Goal: Task Accomplishment & Management: Manage account settings

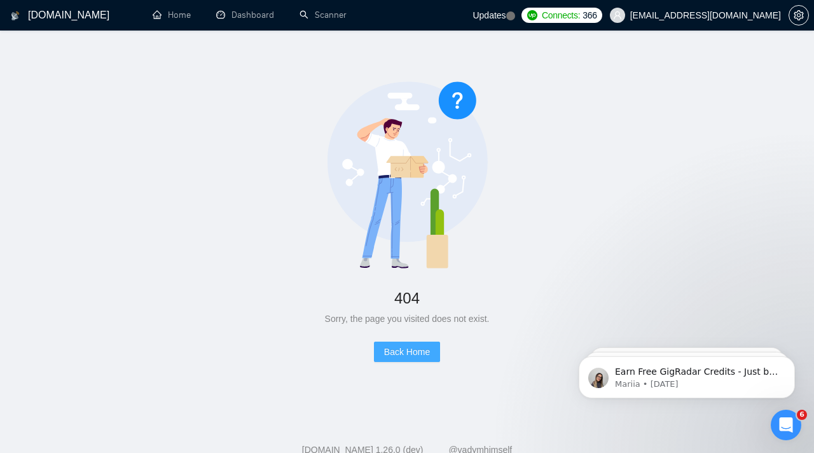
click at [422, 353] on span "Back Home" at bounding box center [407, 352] width 46 height 14
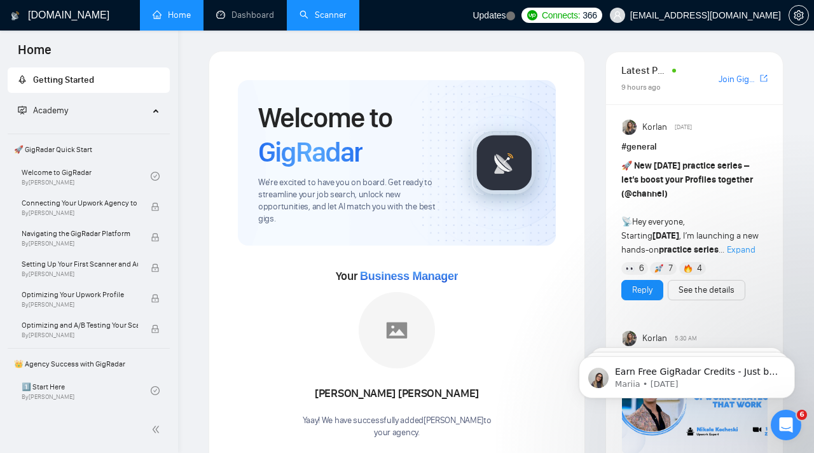
click at [322, 10] on link "Scanner" at bounding box center [322, 15] width 47 height 11
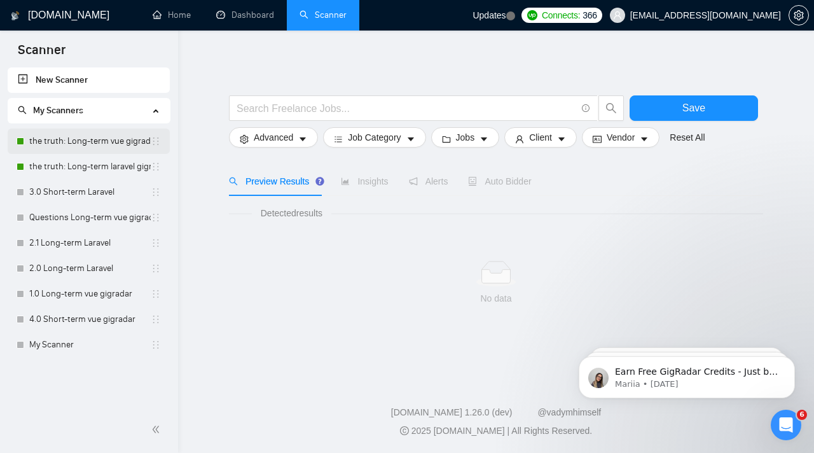
click at [48, 146] on link "the truth: Long-term vue gigradar" at bounding box center [89, 140] width 121 height 25
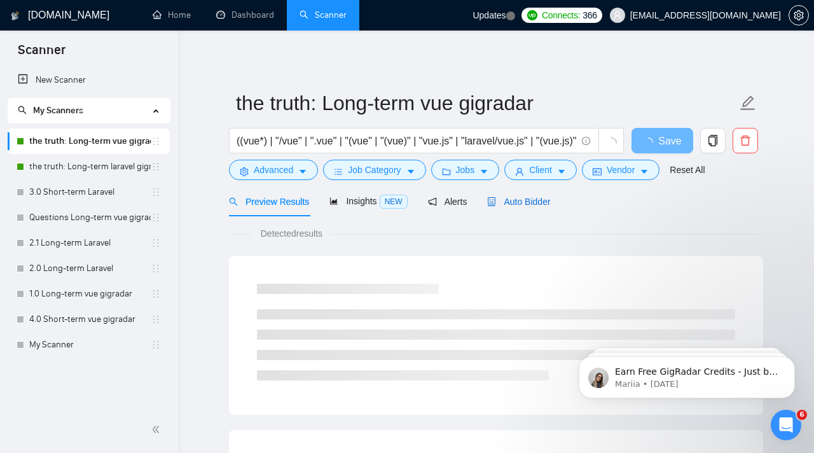
click at [515, 206] on span "Auto Bidder" at bounding box center [518, 201] width 63 height 10
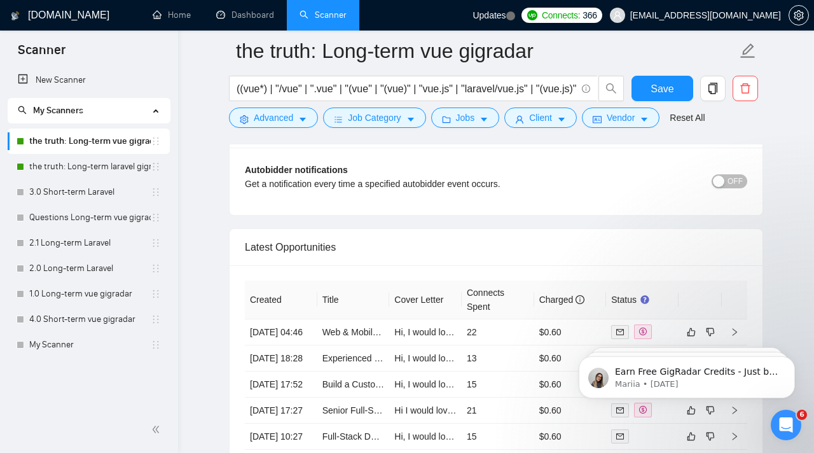
scroll to position [3093, 0]
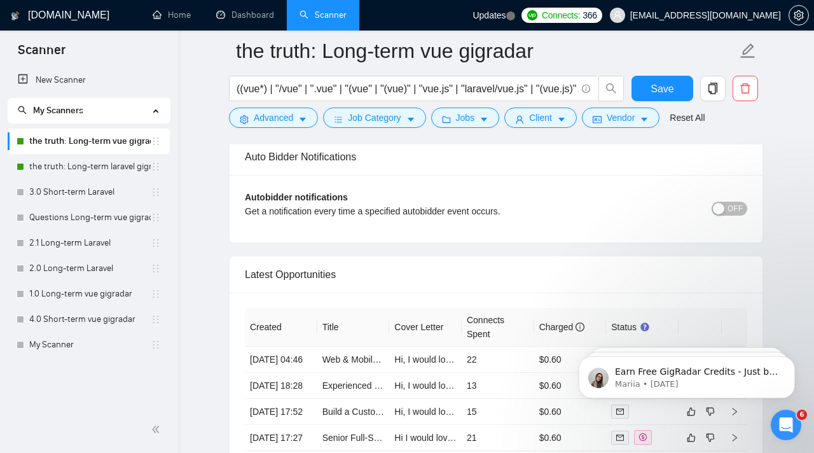
click at [727, 207] on button "OFF" at bounding box center [729, 209] width 36 height 14
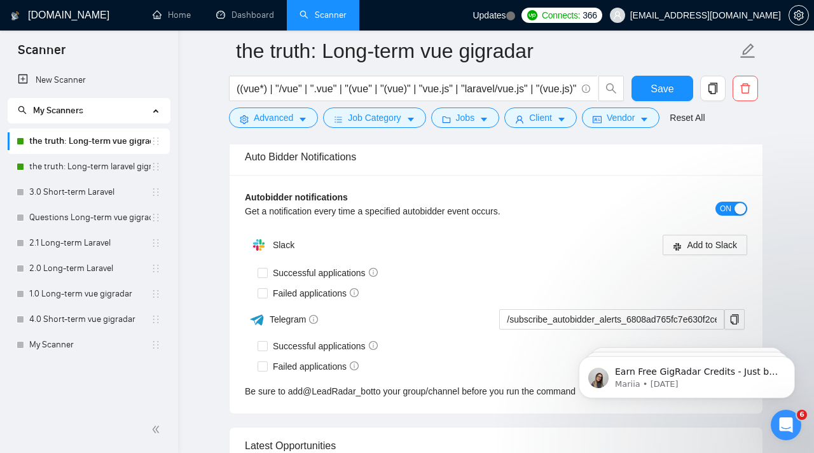
click at [317, 289] on span "Failed applications" at bounding box center [316, 293] width 96 height 14
click at [266, 289] on input "Failed applications" at bounding box center [262, 292] width 9 height 9
checkbox input "true"
click at [557, 237] on div "Add to Slack" at bounding box center [621, 245] width 251 height 20
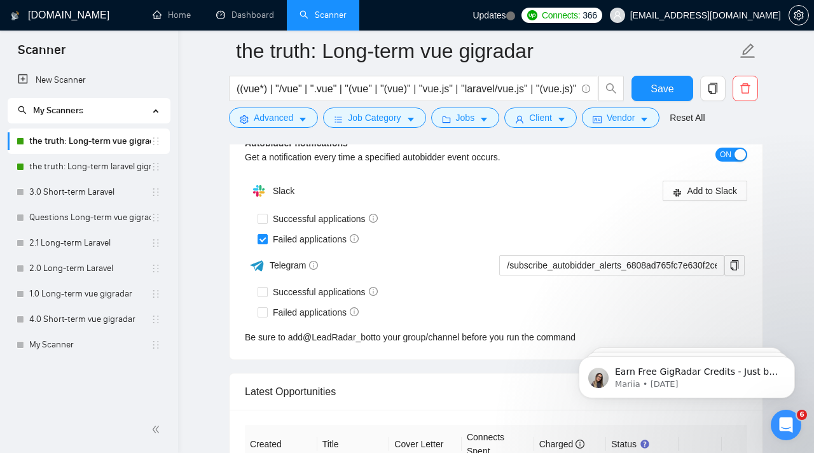
scroll to position [3157, 0]
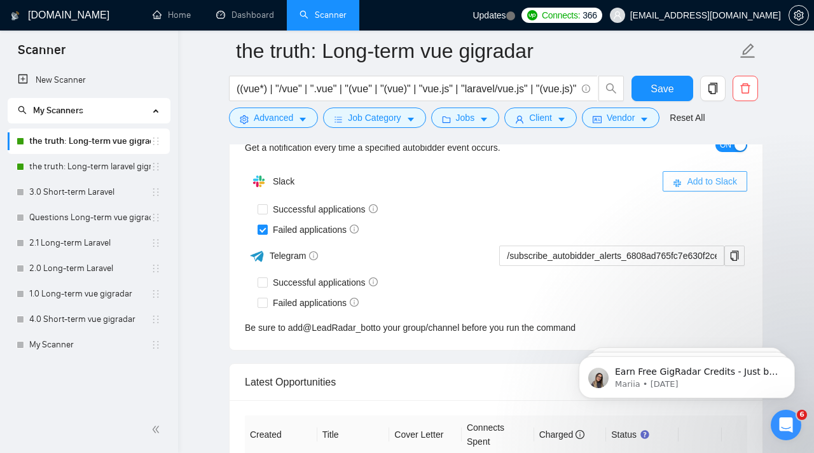
click at [718, 184] on span "Add to Slack" at bounding box center [712, 181] width 50 height 14
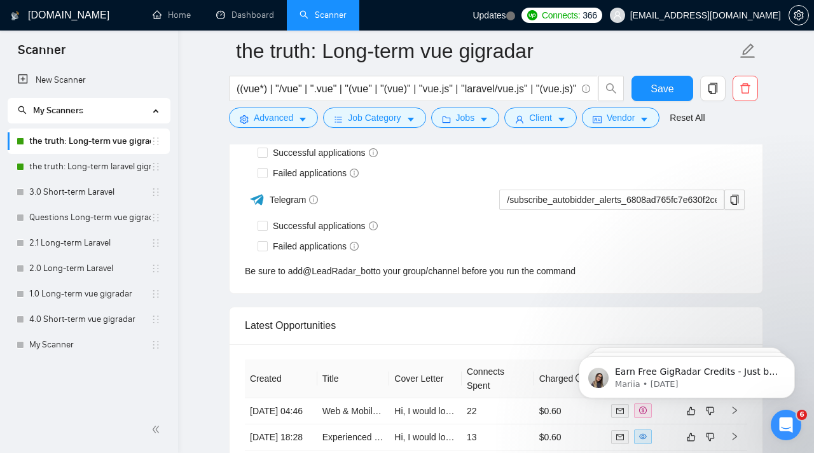
checkbox input "true"
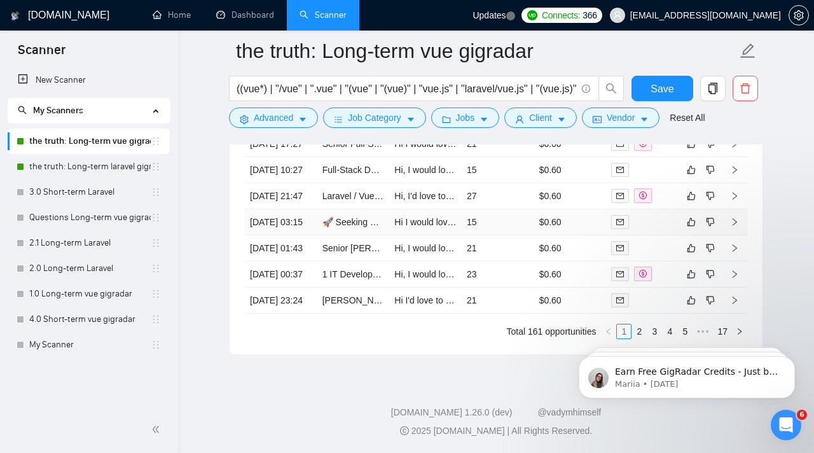
scroll to position [3685, 0]
click at [663, 210] on div "Reset all filters" at bounding box center [693, 221] width 69 height 22
click at [650, 85] on span "Save" at bounding box center [661, 89] width 23 height 16
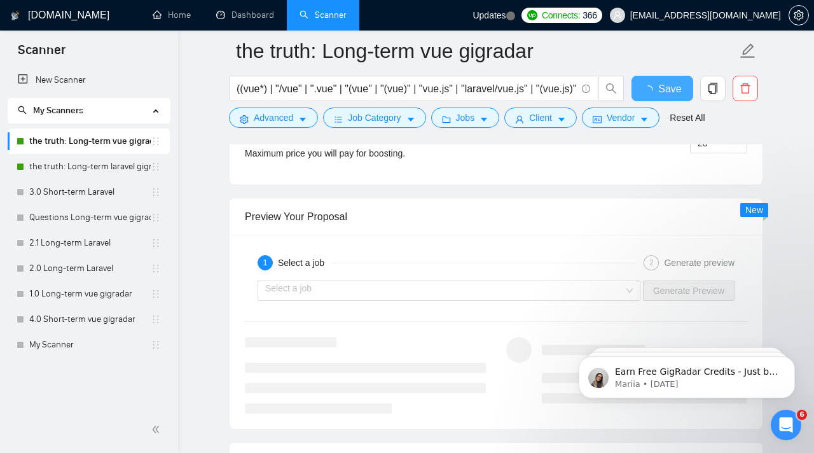
checkbox input "true"
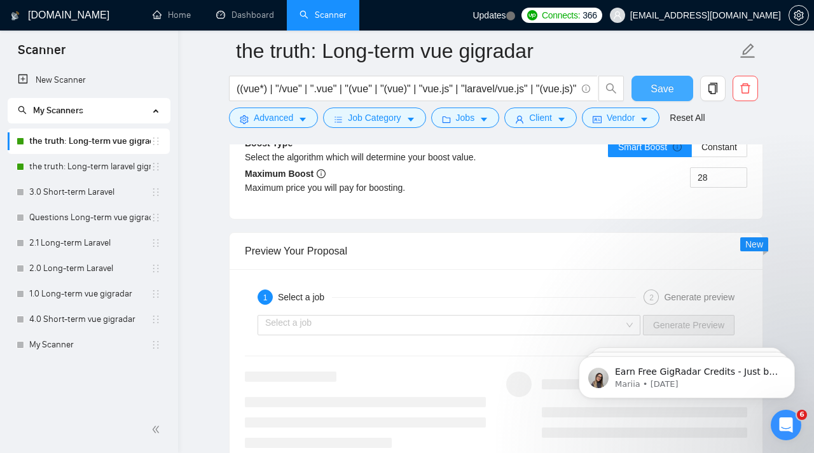
scroll to position [2867, 0]
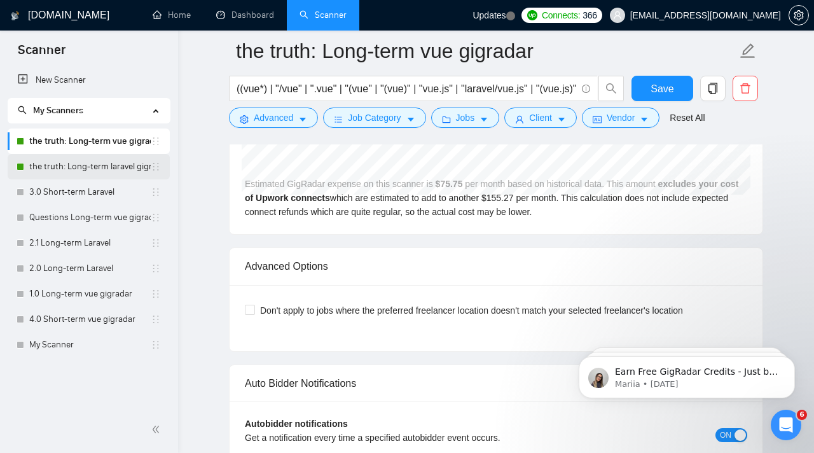
click at [72, 166] on link "the truth: Long-term laravel gigradar" at bounding box center [89, 166] width 121 height 25
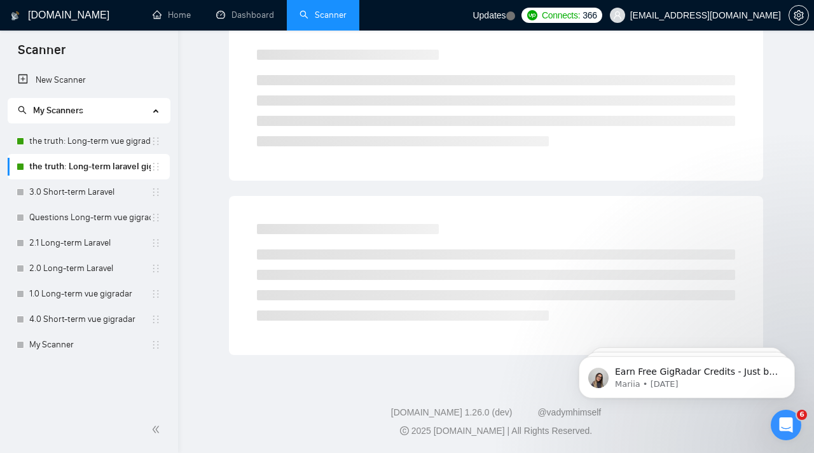
scroll to position [11, 0]
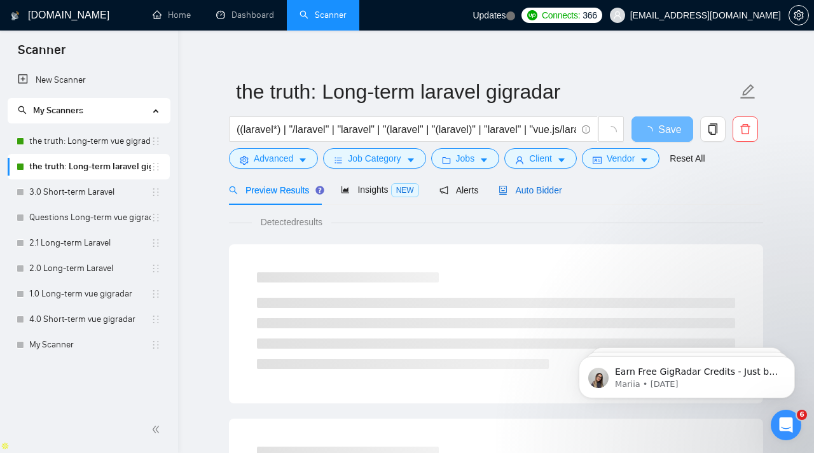
click at [521, 195] on span "Auto Bidder" at bounding box center [529, 190] width 63 height 10
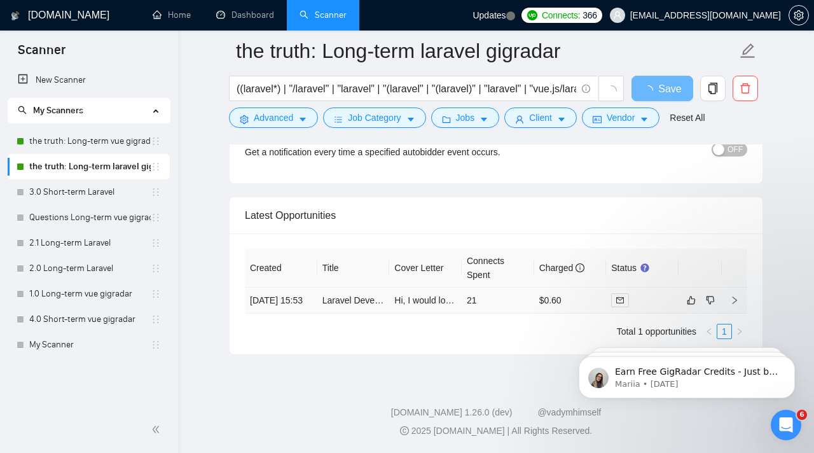
scroll to position [2962, 0]
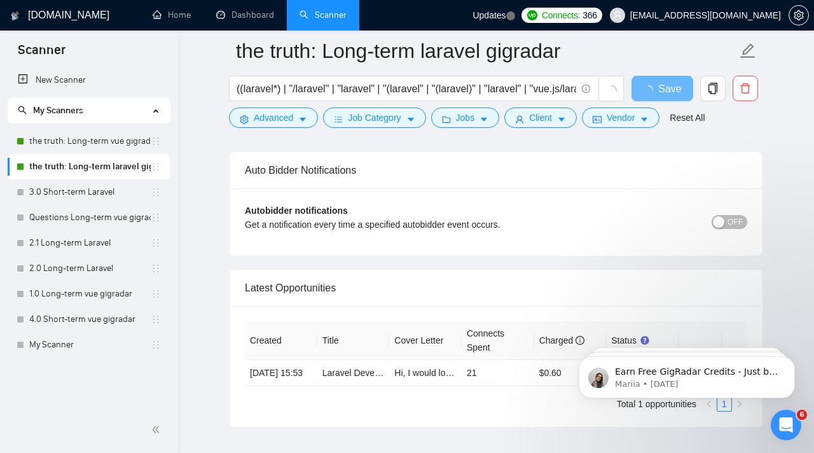
click at [736, 224] on span "OFF" at bounding box center [734, 222] width 15 height 14
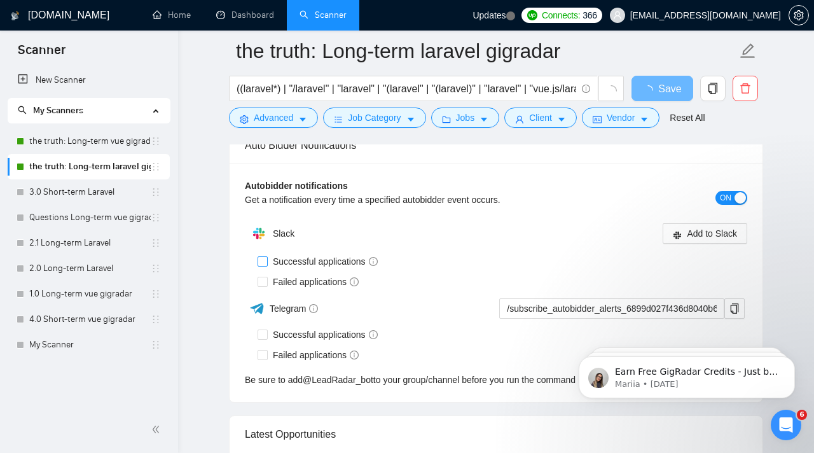
click at [318, 267] on span "Successful applications" at bounding box center [325, 261] width 115 height 14
click at [266, 265] on input "Successful applications" at bounding box center [262, 260] width 9 height 9
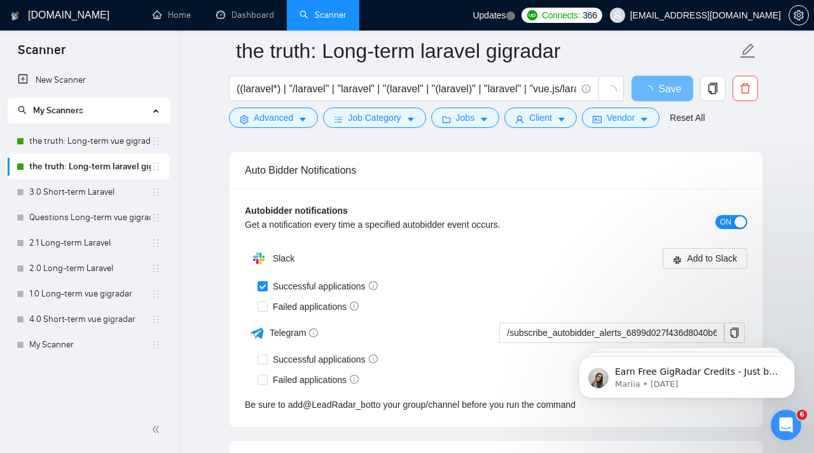
click at [299, 287] on span "Successful applications" at bounding box center [325, 286] width 115 height 14
click at [266, 287] on input "Successful applications" at bounding box center [262, 285] width 9 height 9
checkbox input "false"
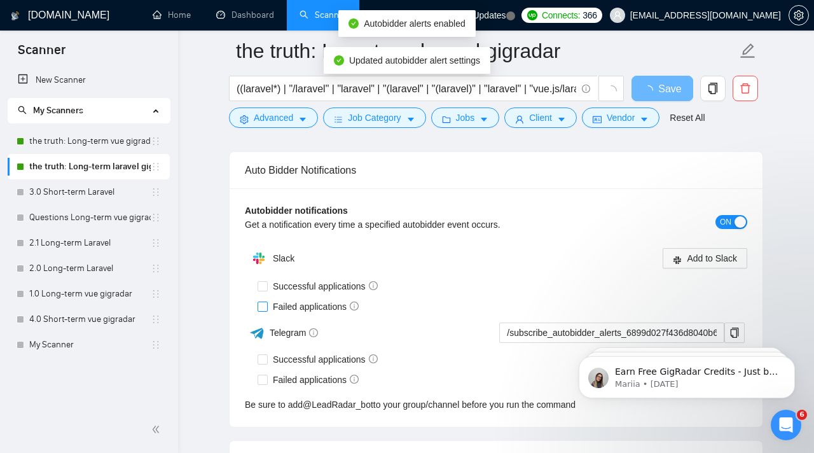
click at [264, 302] on input "Failed applications" at bounding box center [262, 305] width 9 height 9
checkbox input "true"
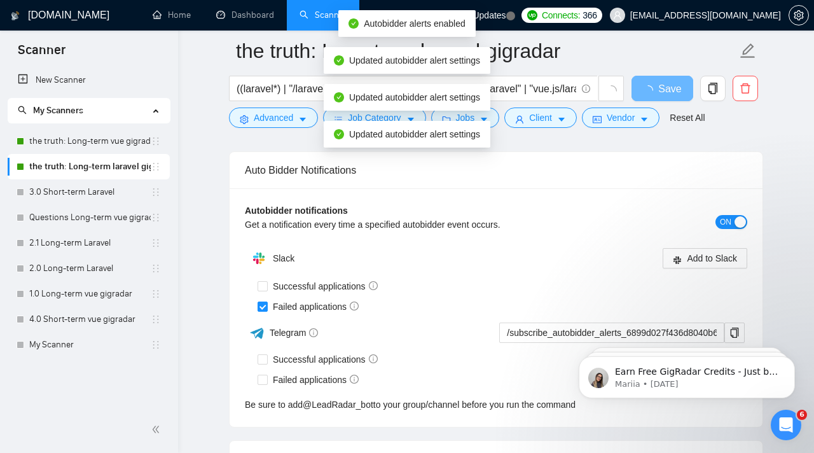
scroll to position [2967, 0]
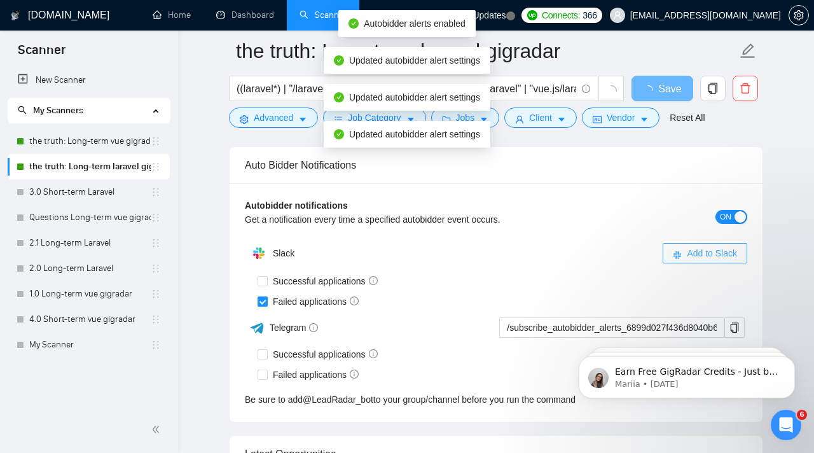
click at [685, 271] on div "Successful applications" at bounding box center [503, 281] width 490 height 20
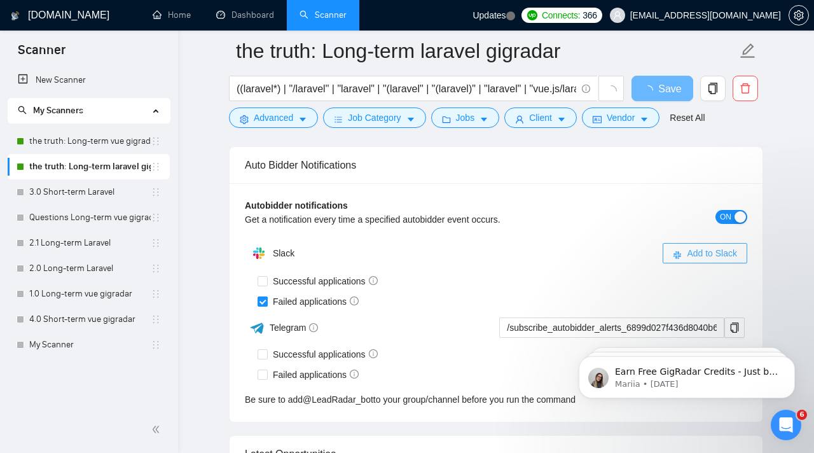
click at [687, 250] on span "Add to Slack" at bounding box center [712, 253] width 50 height 14
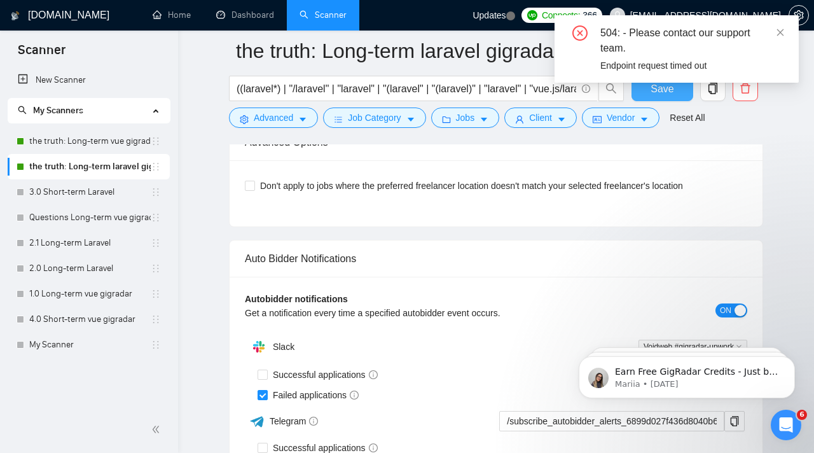
click at [664, 94] on span "Save" at bounding box center [661, 89] width 23 height 16
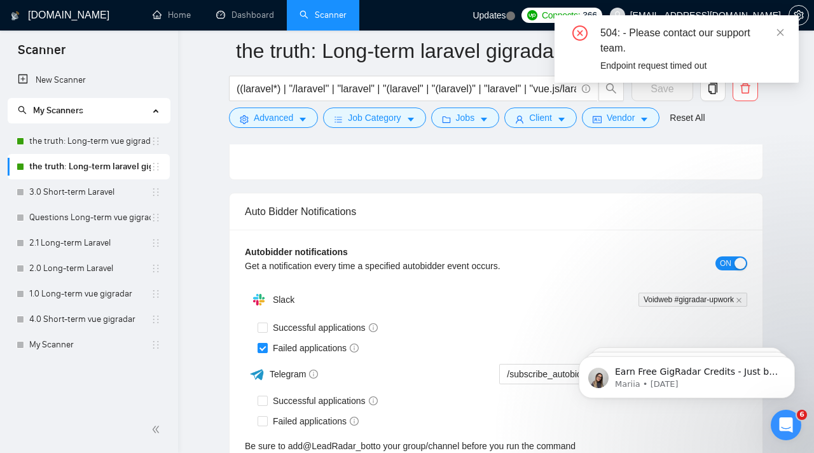
scroll to position [3026, 0]
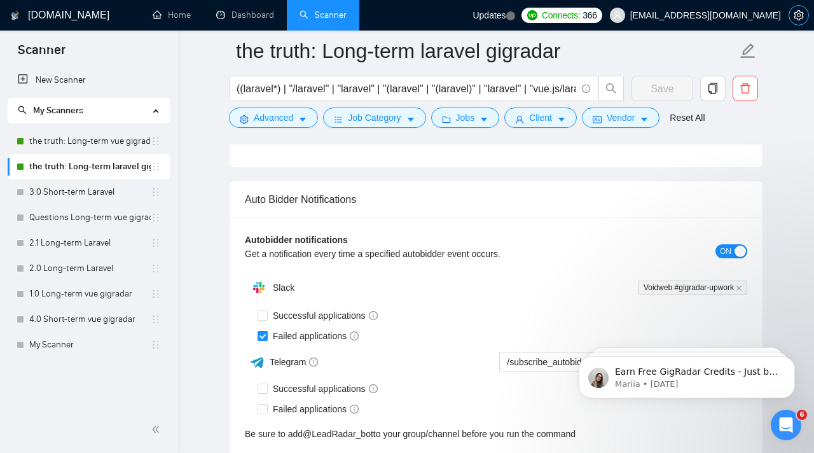
click at [797, 16] on icon "setting" at bounding box center [799, 15] width 10 height 10
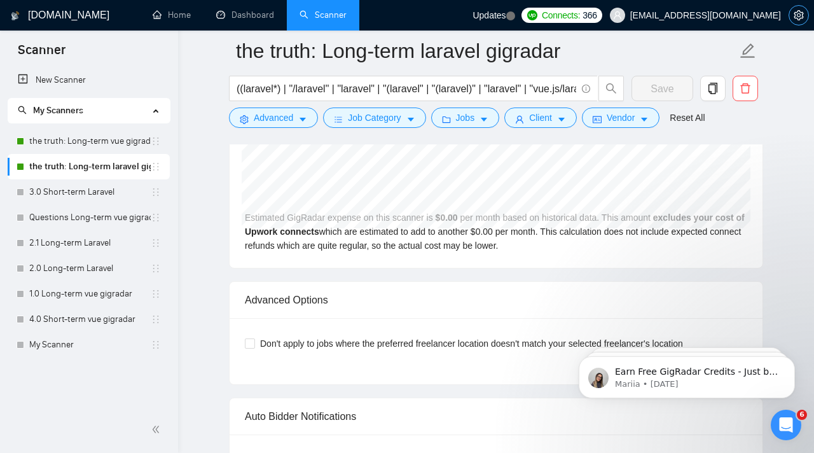
scroll to position [2518, 0]
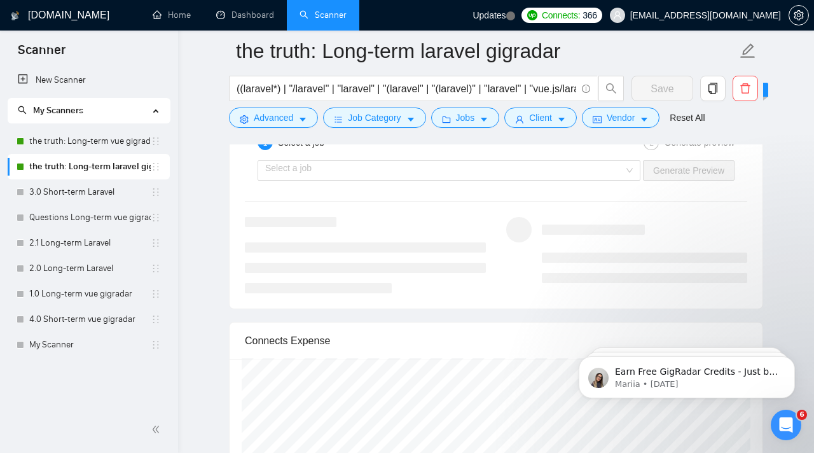
click at [666, 91] on span "Save" at bounding box center [662, 88] width 62 height 25
click at [109, 141] on link "the truth: Long-term vue gigradar" at bounding box center [89, 140] width 121 height 25
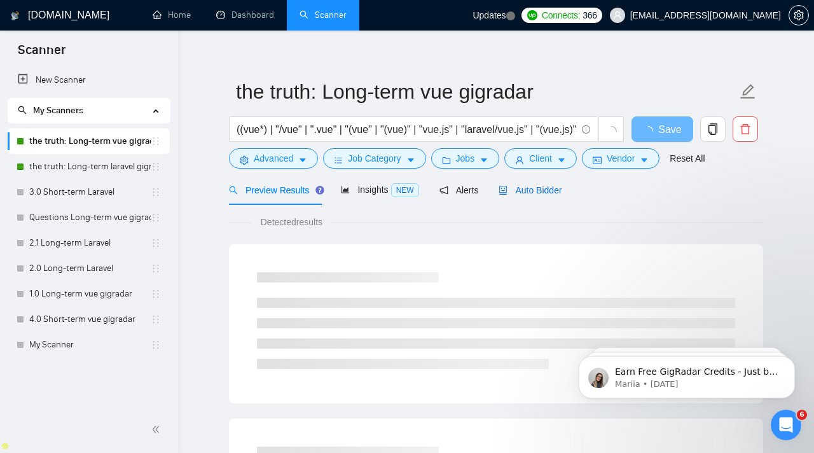
click at [523, 193] on span "Auto Bidder" at bounding box center [529, 190] width 63 height 10
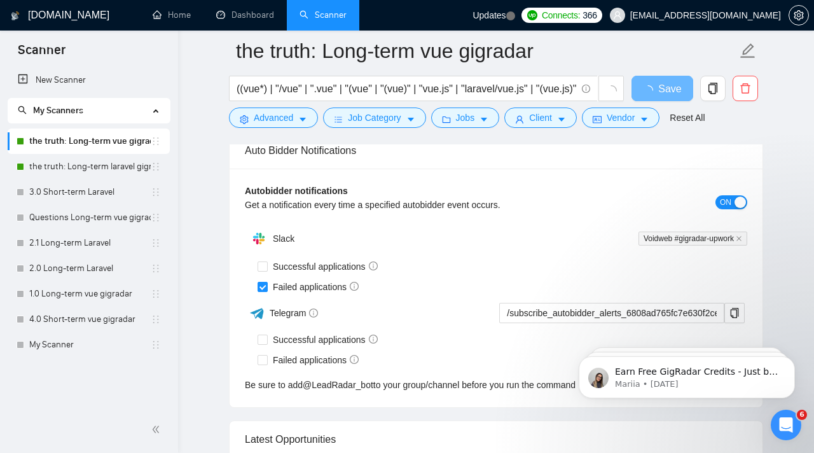
scroll to position [2991, 0]
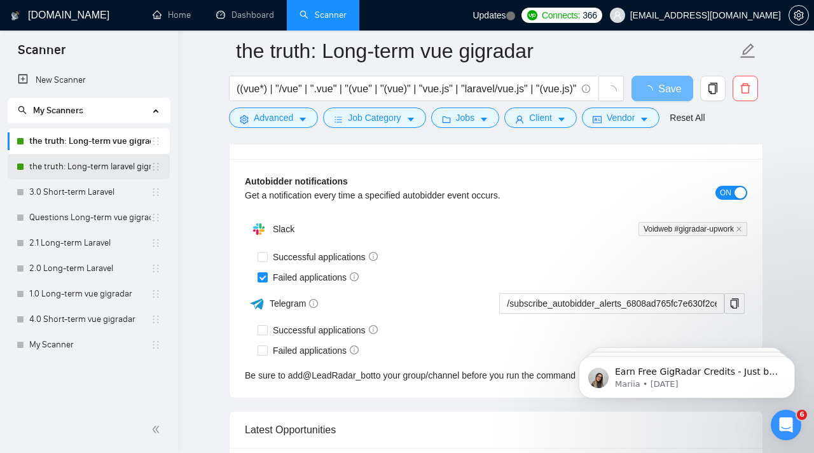
click at [97, 171] on link "the truth: Long-term laravel gigradar" at bounding box center [89, 166] width 121 height 25
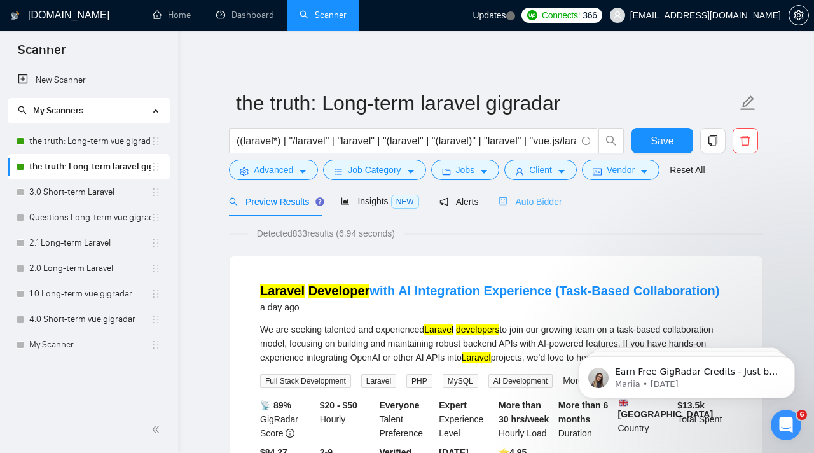
click at [542, 210] on div "Auto Bidder" at bounding box center [529, 201] width 63 height 30
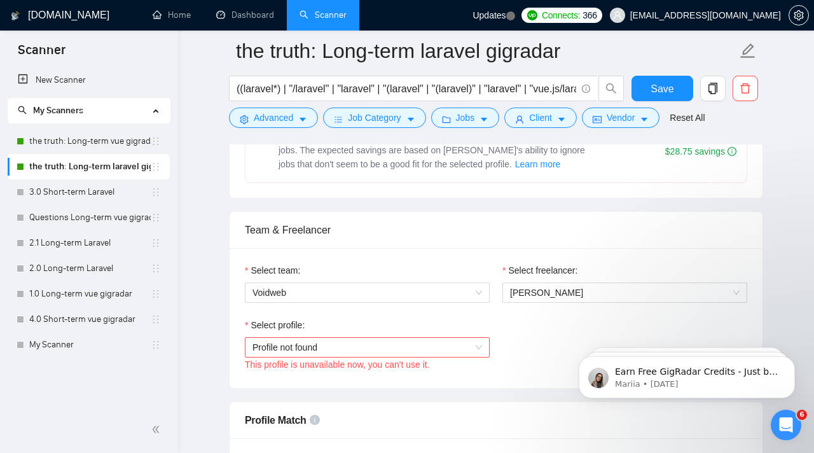
scroll to position [629, 0]
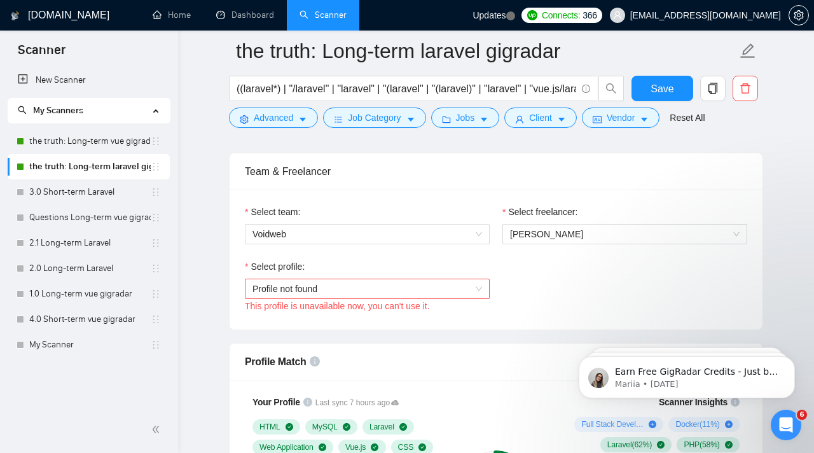
click at [326, 299] on div "This profile is unavailable now, you can't use it." at bounding box center [367, 306] width 245 height 14
click at [326, 291] on span "Profile not found" at bounding box center [367, 288] width 230 height 19
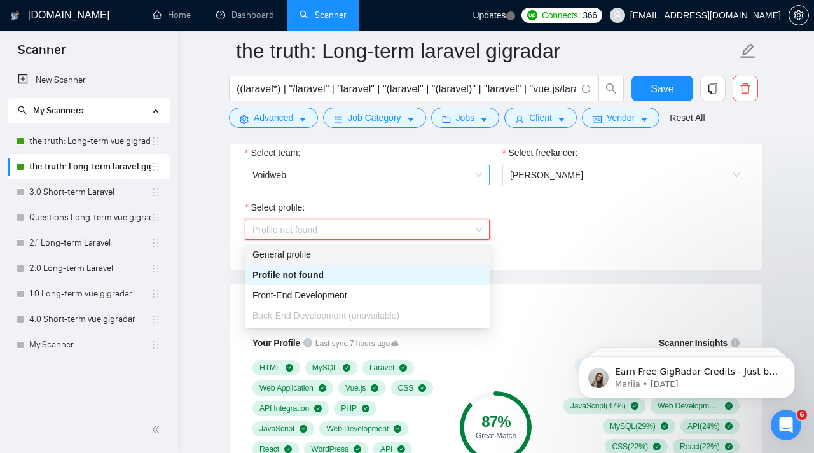
scroll to position [692, 0]
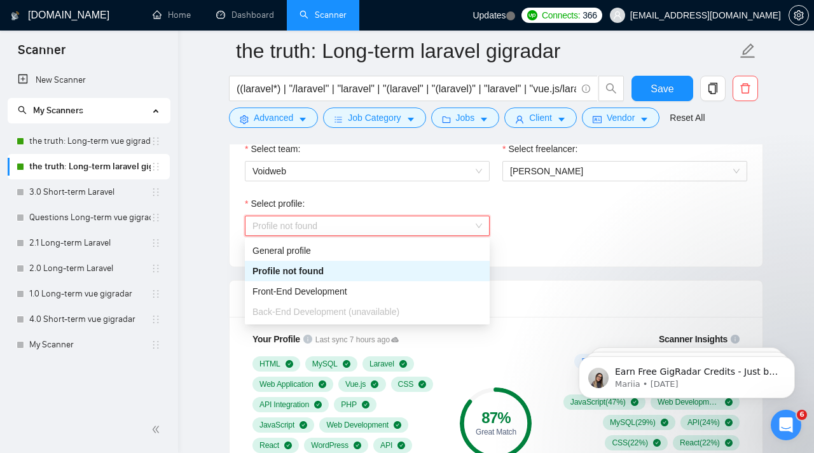
click at [591, 251] on div "Select team: Voidweb Select freelancer: [PERSON_NAME] Select profile: Profile n…" at bounding box center [496, 197] width 533 height 140
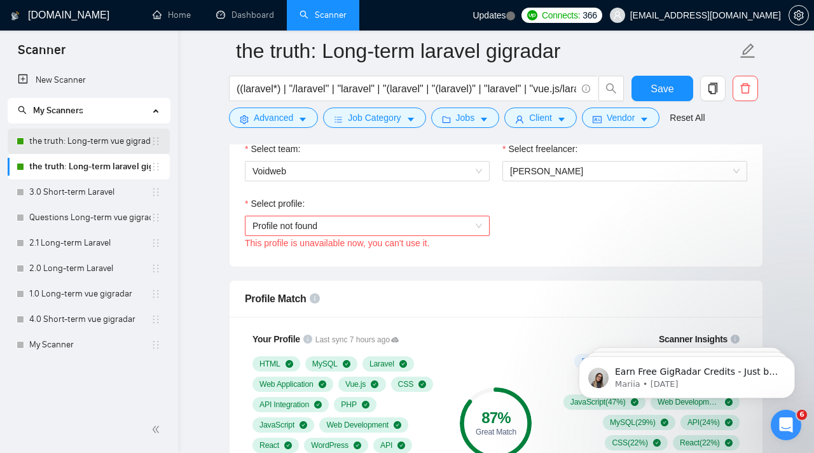
click at [84, 146] on link "the truth: Long-term vue gigradar" at bounding box center [89, 140] width 121 height 25
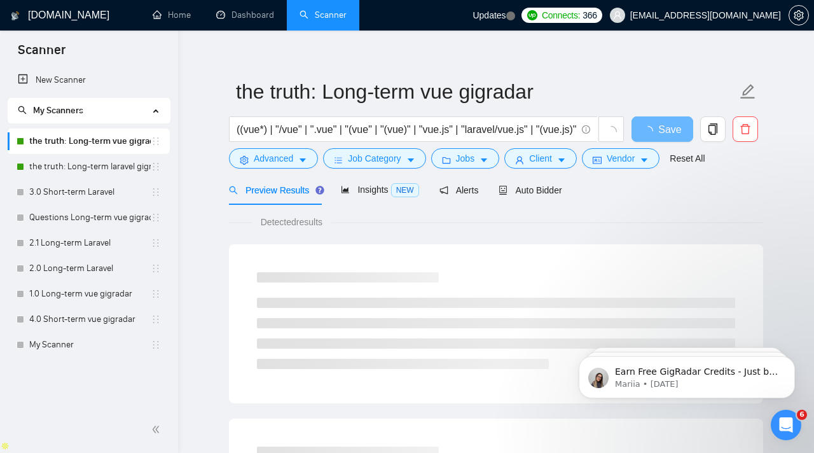
scroll to position [41, 0]
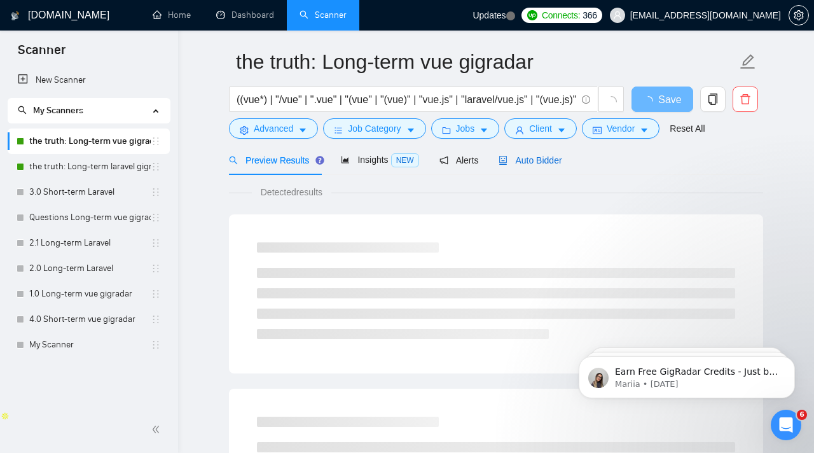
click at [546, 160] on span "Auto Bidder" at bounding box center [529, 160] width 63 height 10
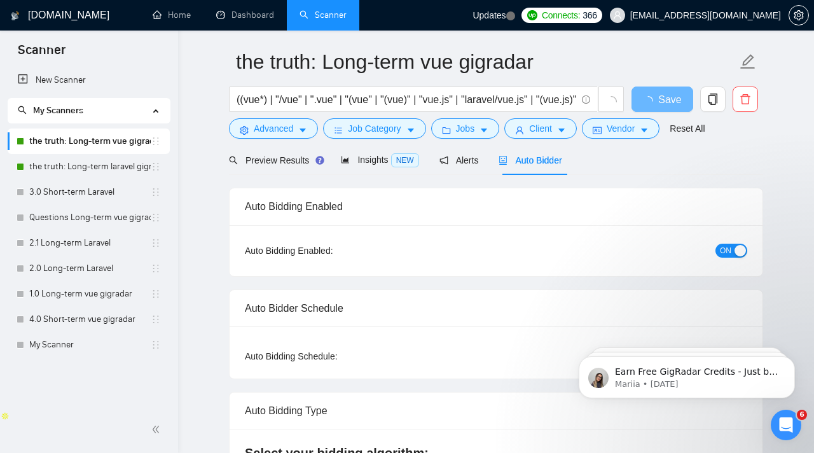
checkbox input "true"
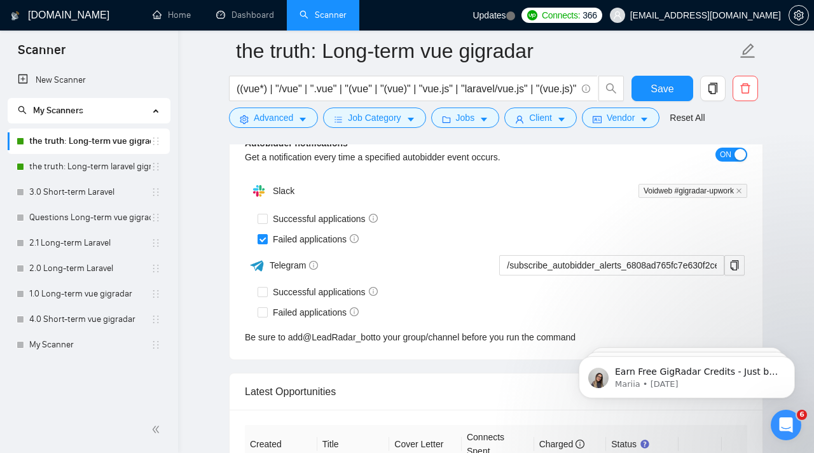
scroll to position [3150, 0]
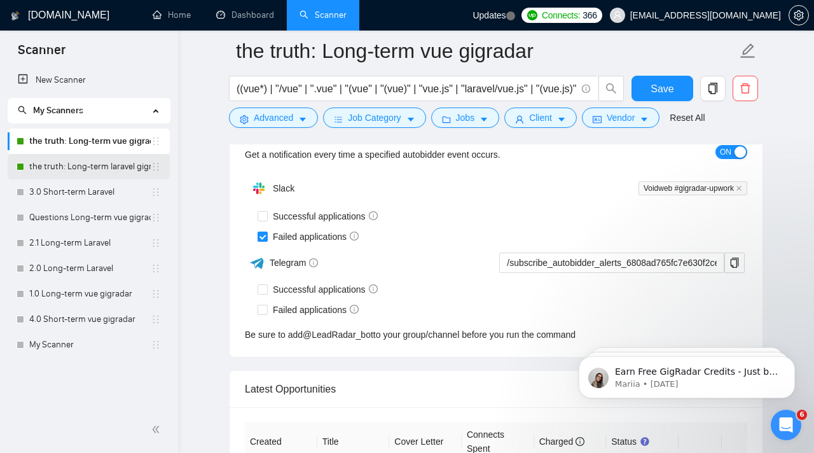
click at [111, 161] on link "the truth: Long-term laravel gigradar" at bounding box center [89, 166] width 121 height 25
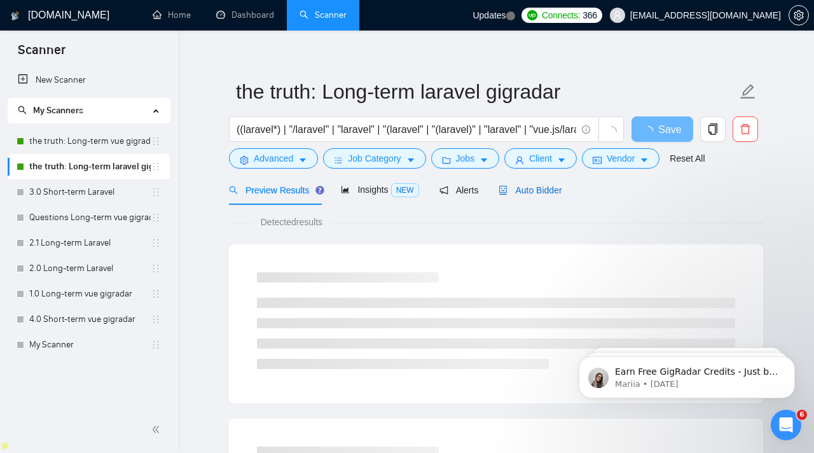
click at [515, 191] on span "Auto Bidder" at bounding box center [529, 190] width 63 height 10
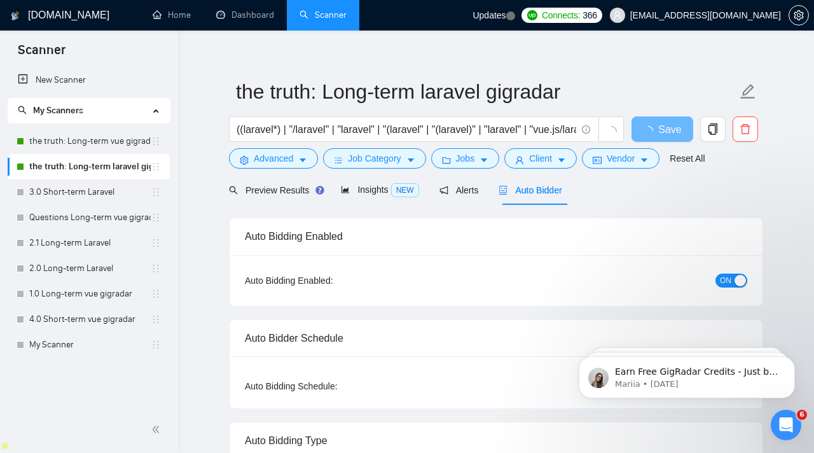
checkbox input "true"
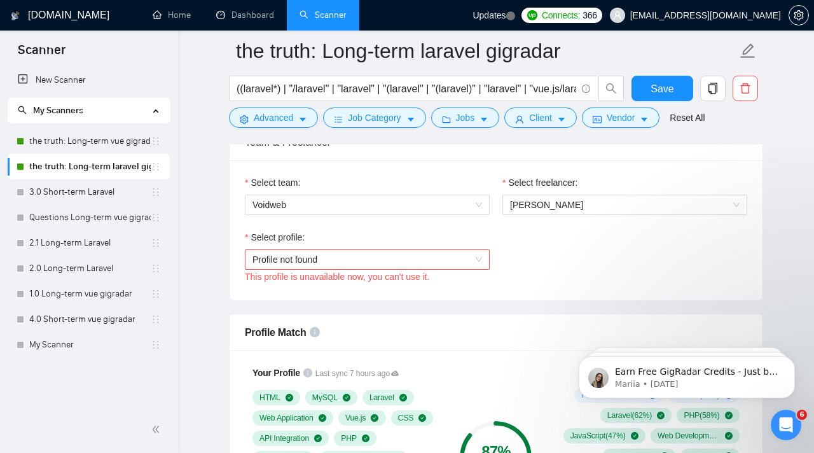
scroll to position [658, 0]
click at [342, 253] on span "Profile not found" at bounding box center [367, 260] width 230 height 19
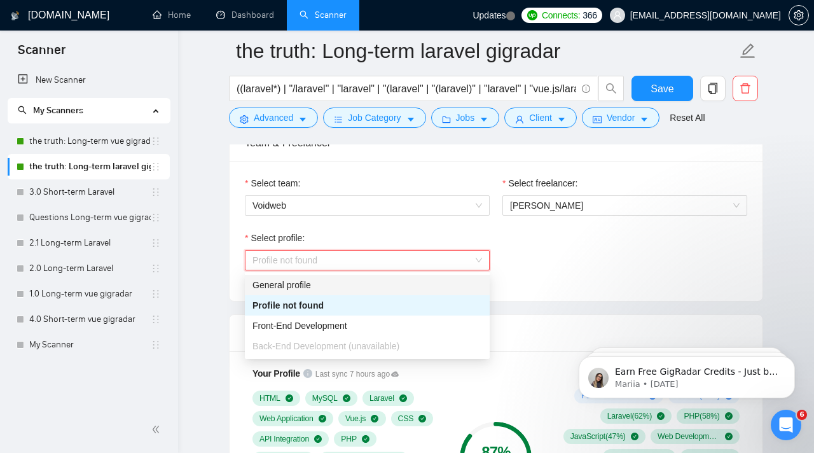
click at [335, 285] on div "General profile" at bounding box center [367, 285] width 230 height 14
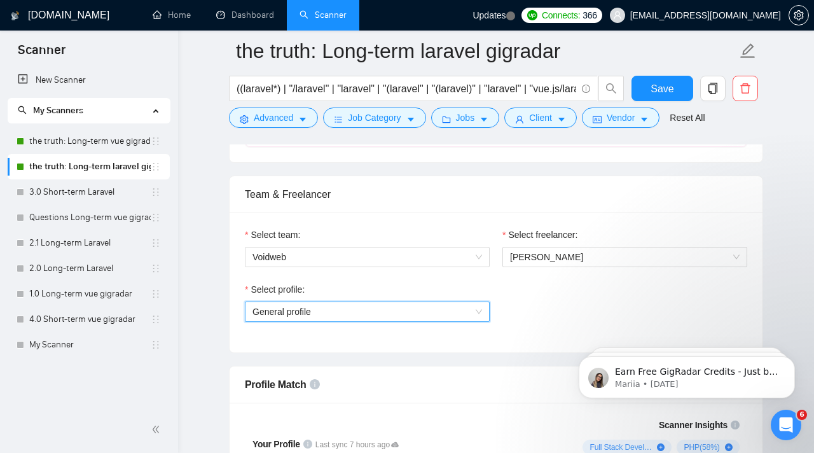
scroll to position [586, 0]
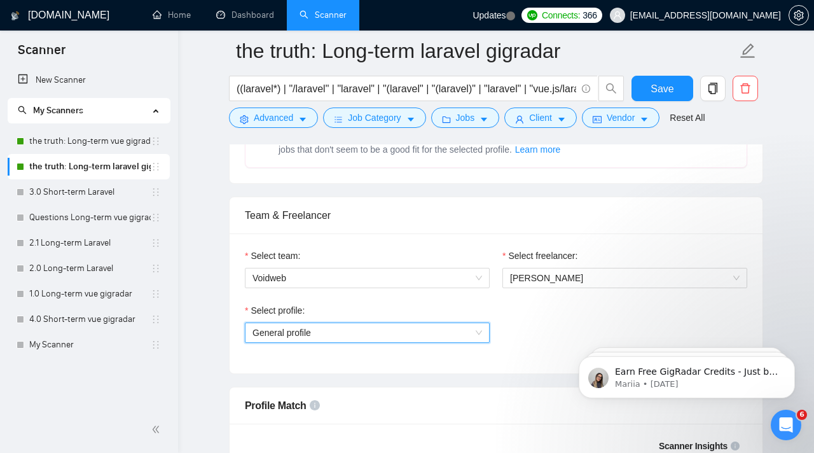
click at [390, 334] on span "General profile" at bounding box center [367, 332] width 230 height 19
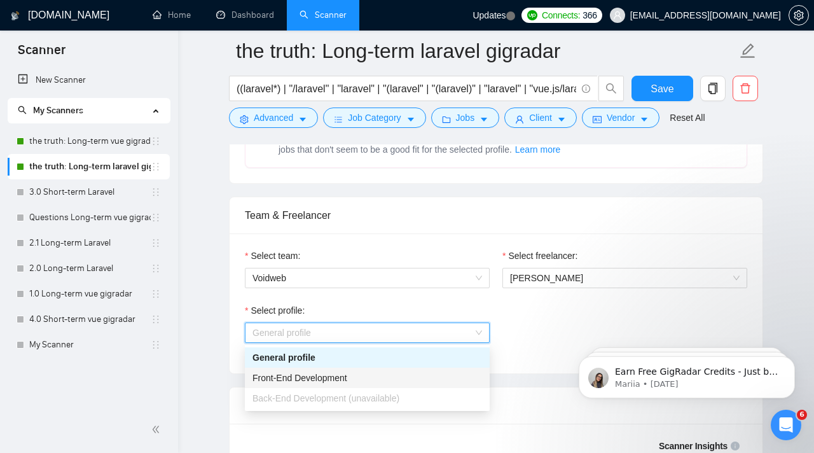
click at [385, 378] on div "Front-End Development" at bounding box center [367, 378] width 230 height 14
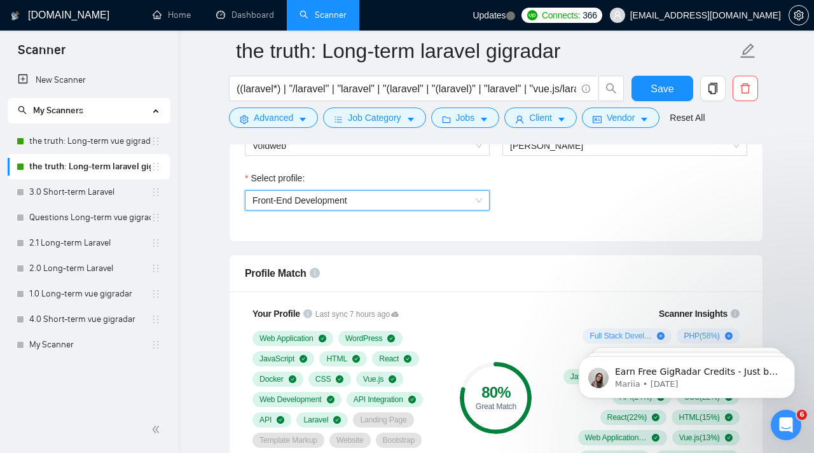
scroll to position [716, 0]
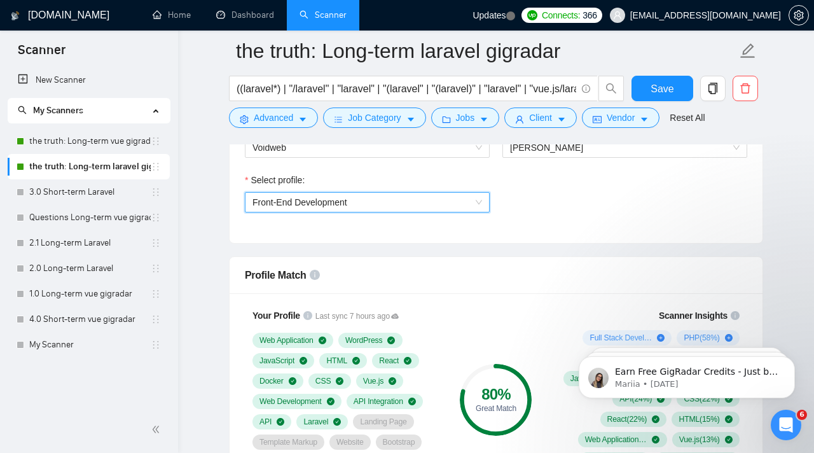
click at [445, 198] on span "Front-End Development" at bounding box center [367, 202] width 230 height 19
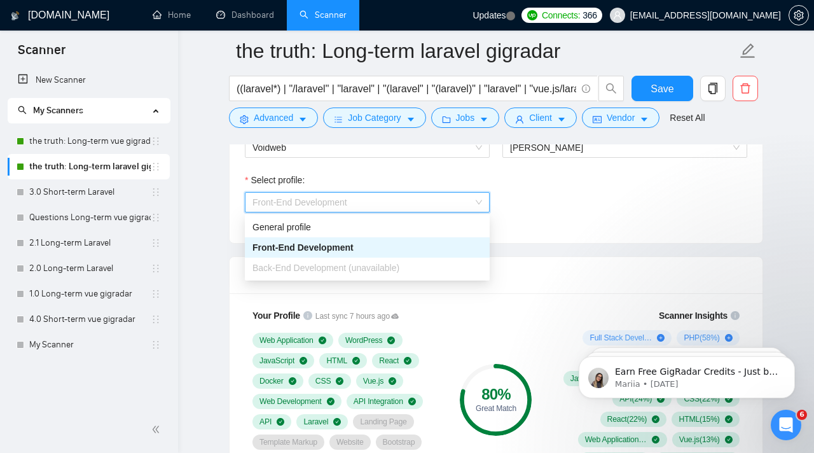
click at [419, 266] on div "Back-End Development (unavailable)" at bounding box center [367, 268] width 230 height 14
click at [564, 224] on div "Select profile: Front-End Development" at bounding box center [495, 200] width 515 height 55
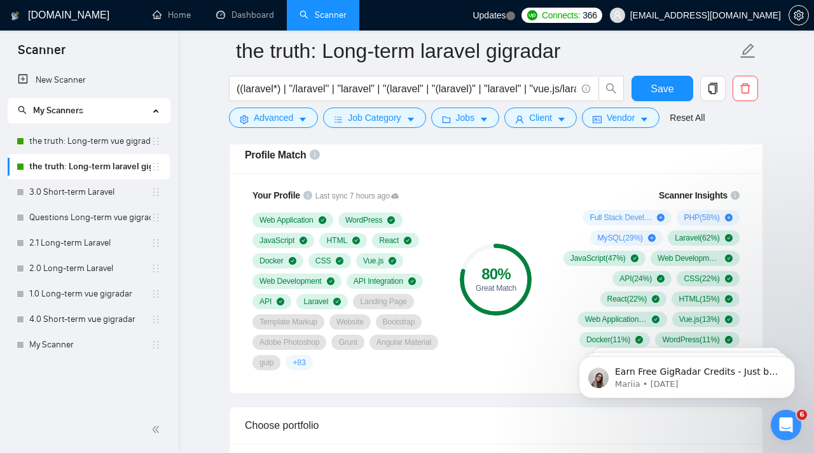
scroll to position [837, 0]
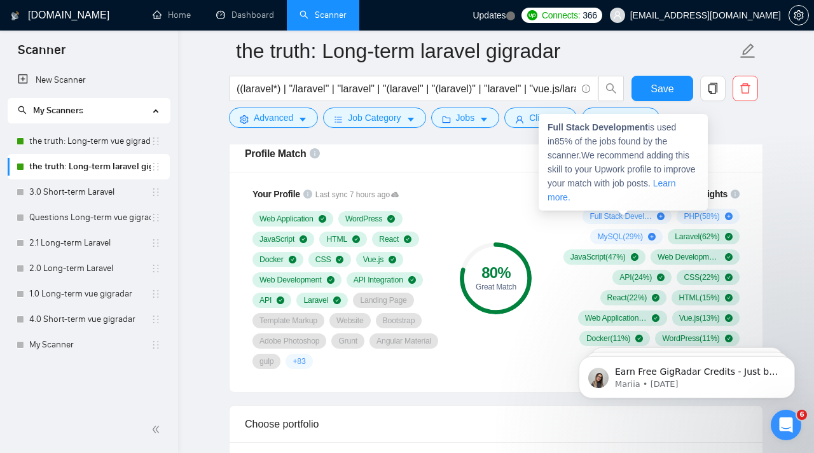
click at [659, 217] on icon "plus-circle" at bounding box center [661, 216] width 8 height 8
click at [657, 217] on icon "plus-circle" at bounding box center [661, 216] width 8 height 8
click at [641, 217] on span "Full Stack Development ( 85 %)" at bounding box center [620, 216] width 62 height 10
click at [657, 217] on icon "plus-circle" at bounding box center [661, 216] width 8 height 8
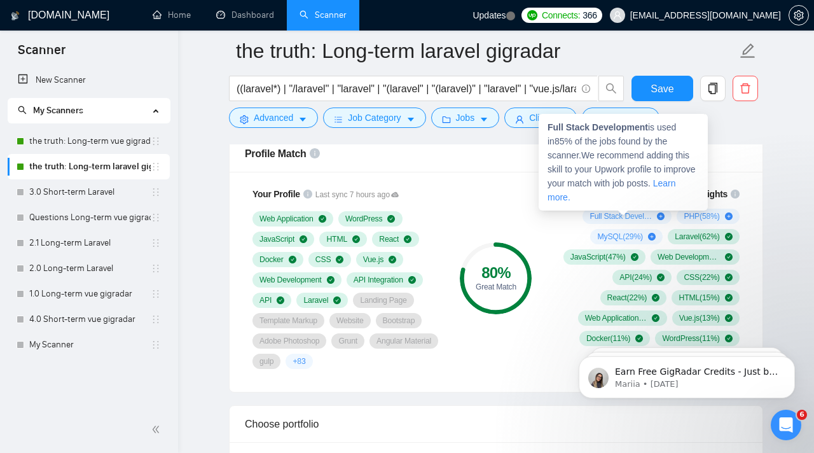
click at [657, 217] on icon "plus-circle" at bounding box center [661, 216] width 8 height 8
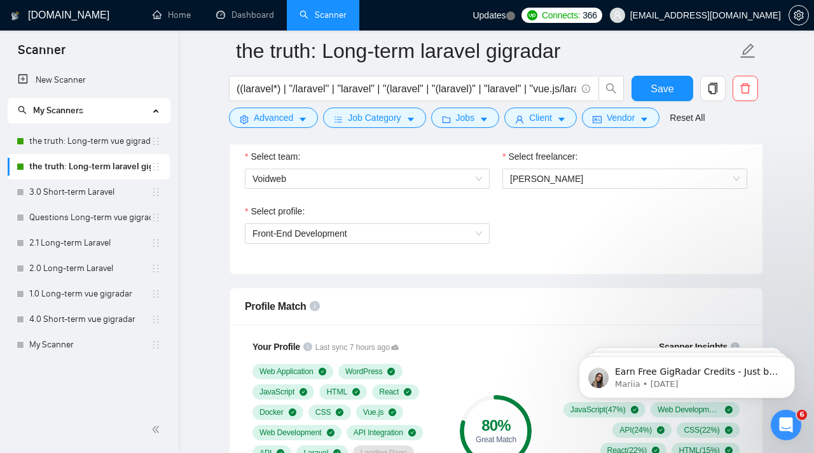
scroll to position [684, 0]
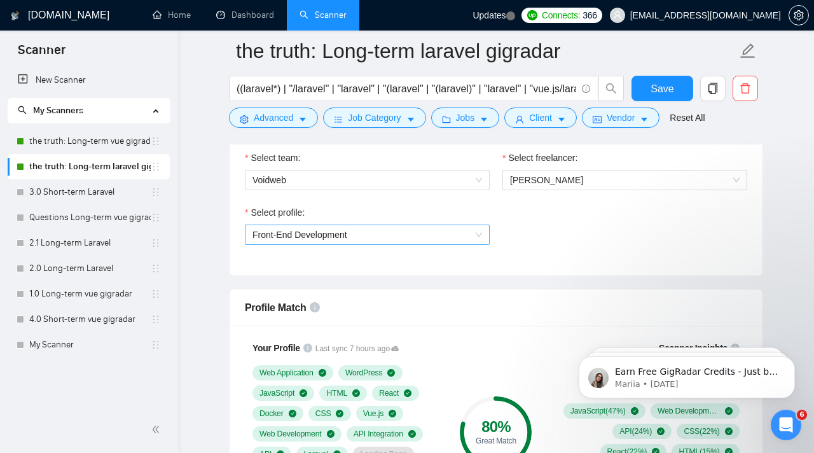
click at [369, 234] on span "Front-End Development" at bounding box center [367, 234] width 230 height 19
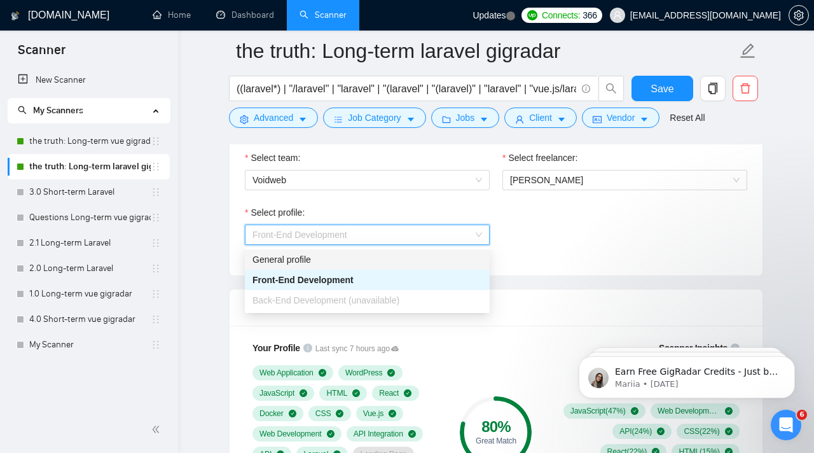
click at [355, 260] on div "General profile" at bounding box center [367, 259] width 230 height 14
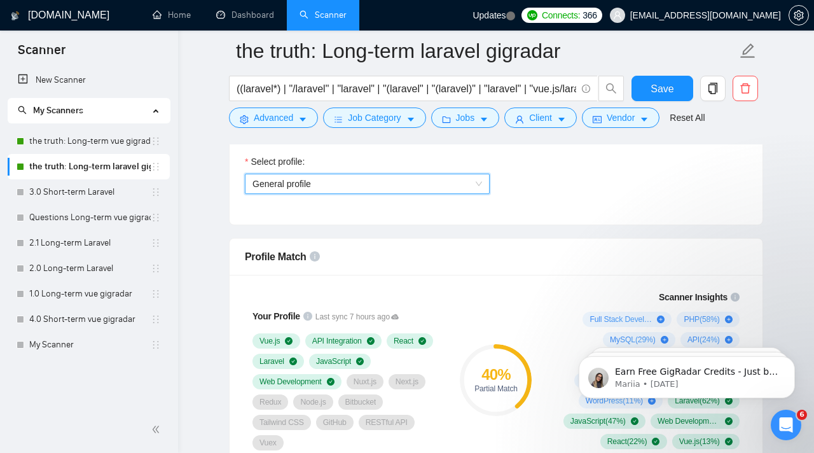
scroll to position [734, 0]
click at [343, 181] on span "General profile" at bounding box center [367, 184] width 230 height 19
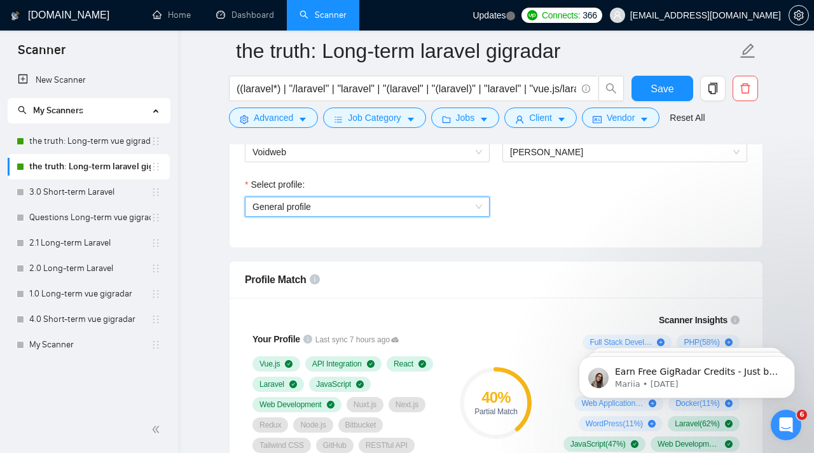
scroll to position [705, 0]
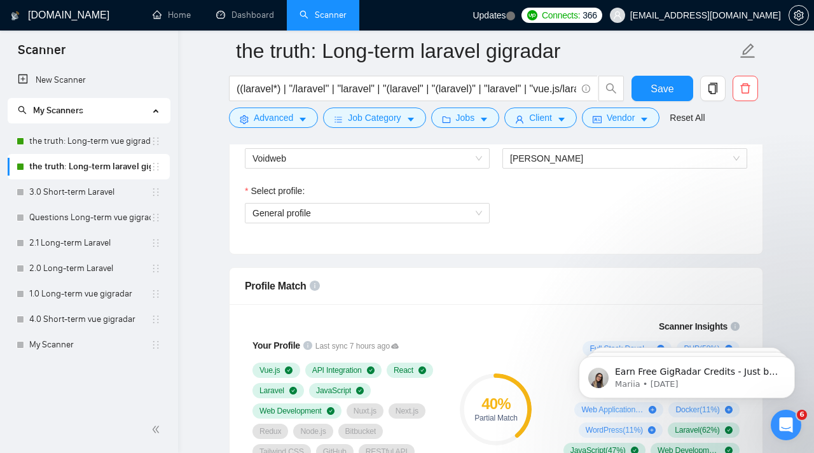
click at [316, 284] on icon "info-circle" at bounding box center [315, 285] width 10 height 10
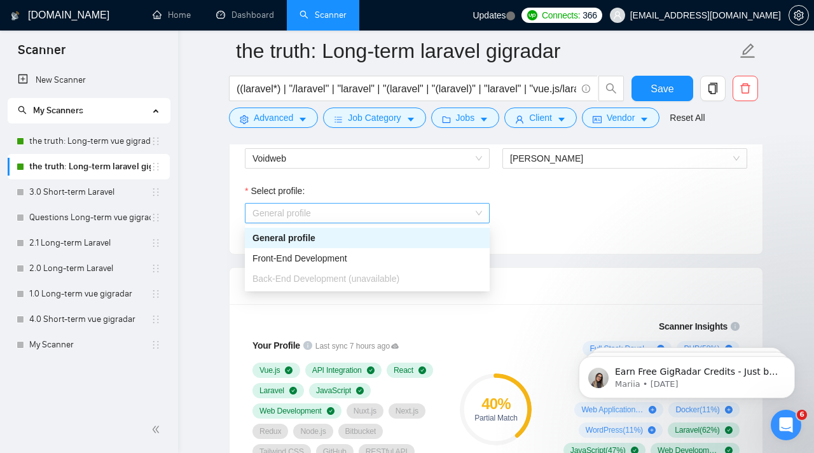
click at [436, 209] on span "General profile" at bounding box center [367, 212] width 230 height 19
click at [399, 283] on span "Back-End Development (unavailable)" at bounding box center [325, 278] width 147 height 10
click at [395, 323] on div "Your Profile Last sync 7 hours ago Vue.js API Integration React Laravel JavaScr…" at bounding box center [347, 409] width 214 height 195
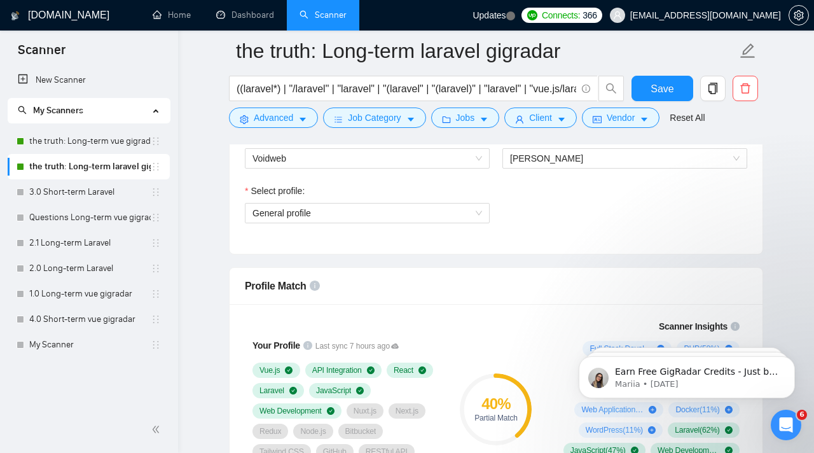
click at [364, 225] on div "Select profile: General profile" at bounding box center [367, 211] width 258 height 55
click at [364, 219] on span "General profile" at bounding box center [367, 212] width 230 height 19
click at [359, 298] on div "Profile Match" at bounding box center [496, 286] width 502 height 36
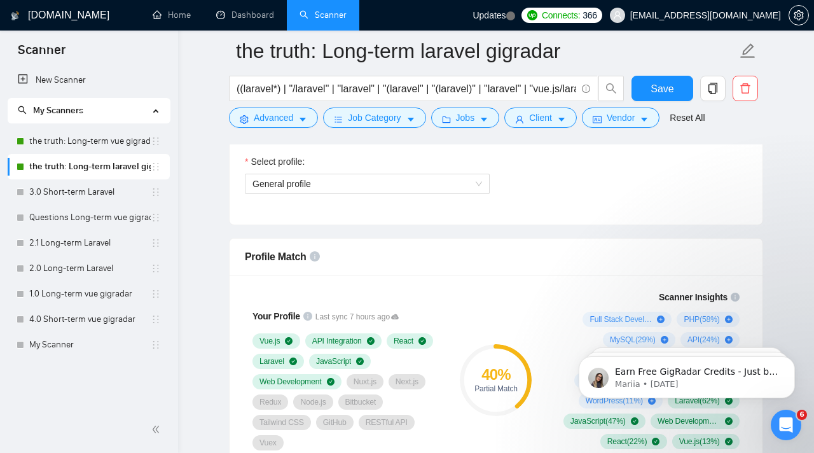
scroll to position [729, 0]
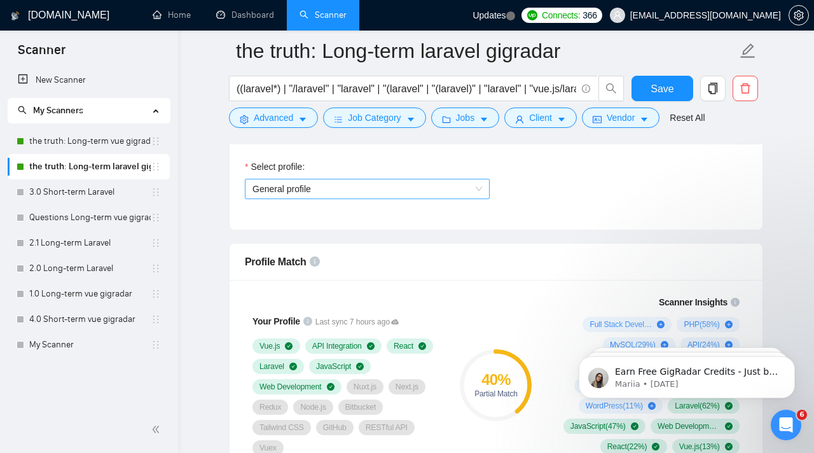
click at [381, 184] on span "General profile" at bounding box center [367, 188] width 230 height 19
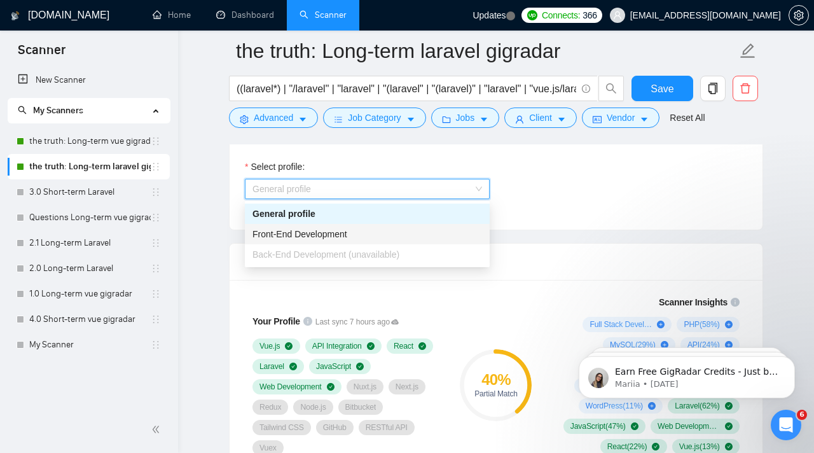
click at [376, 244] on div "Back-End Development (unavailable)" at bounding box center [367, 254] width 245 height 20
click at [372, 228] on div "Front-End Development" at bounding box center [367, 234] width 230 height 14
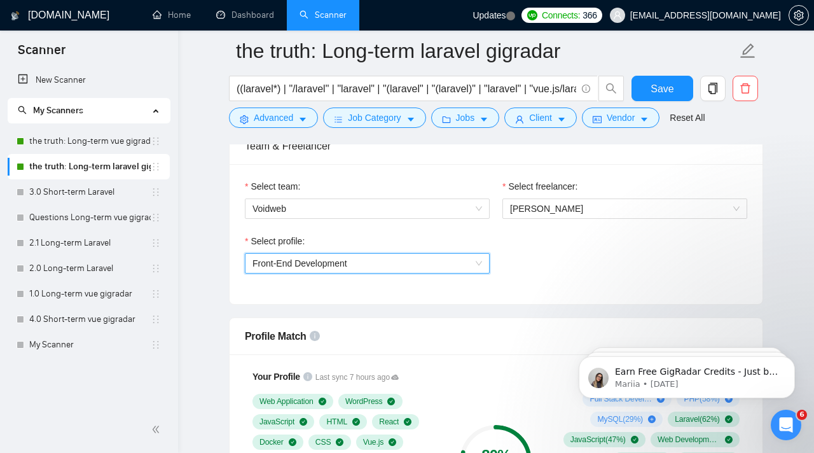
scroll to position [657, 0]
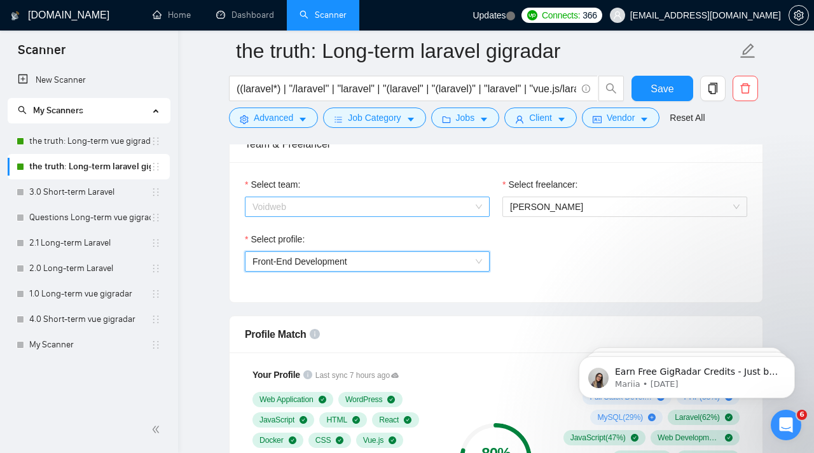
click at [350, 210] on span "Voidweb" at bounding box center [367, 206] width 230 height 19
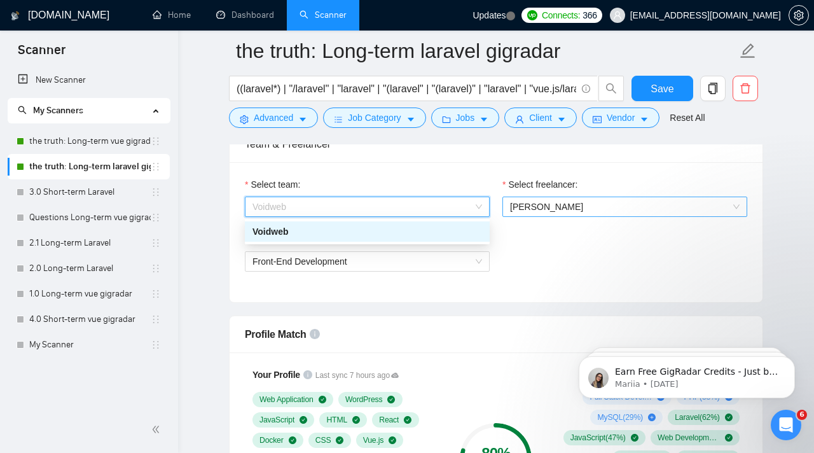
click at [551, 203] on span "[PERSON_NAME]" at bounding box center [546, 207] width 73 height 10
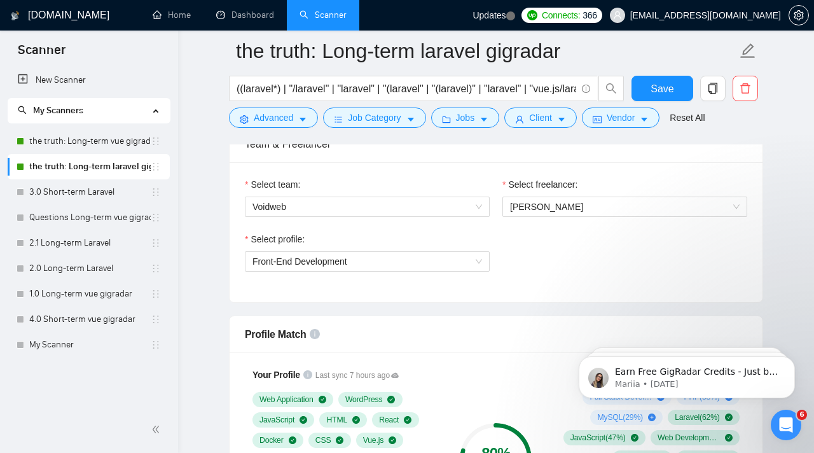
click at [441, 179] on div "Select team:" at bounding box center [367, 186] width 245 height 19
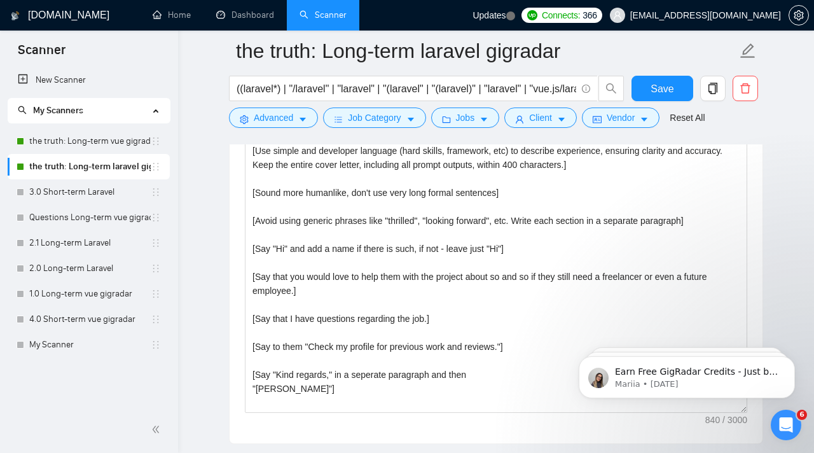
scroll to position [1445, 0]
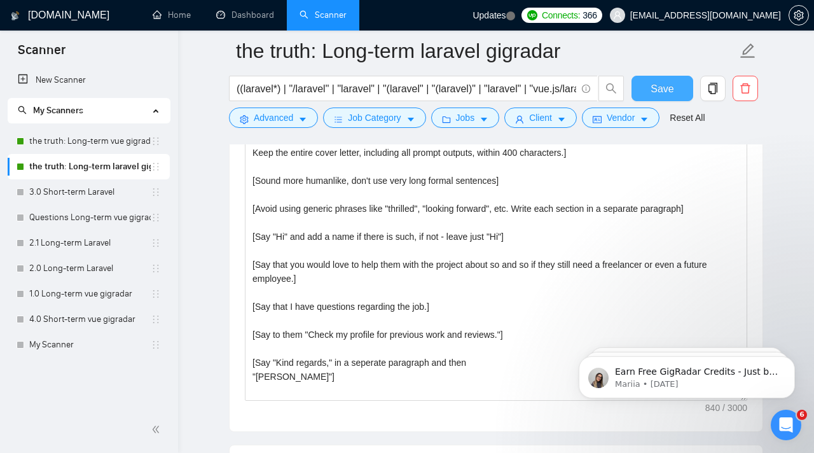
click at [673, 83] on button "Save" at bounding box center [662, 88] width 62 height 25
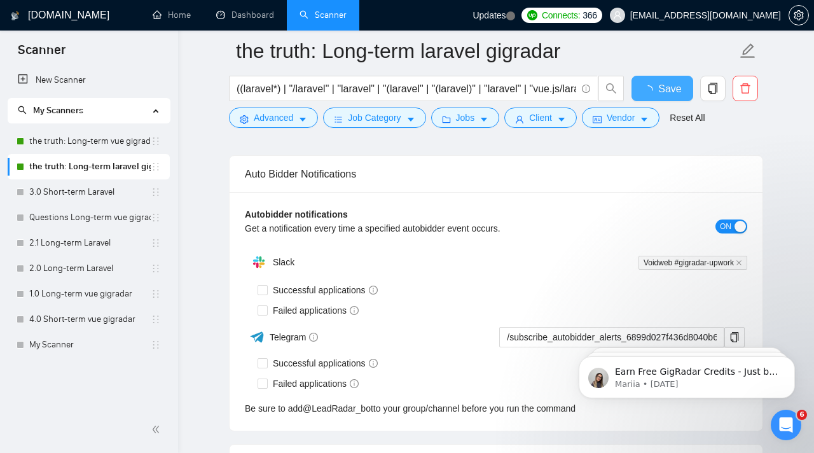
checkbox input "true"
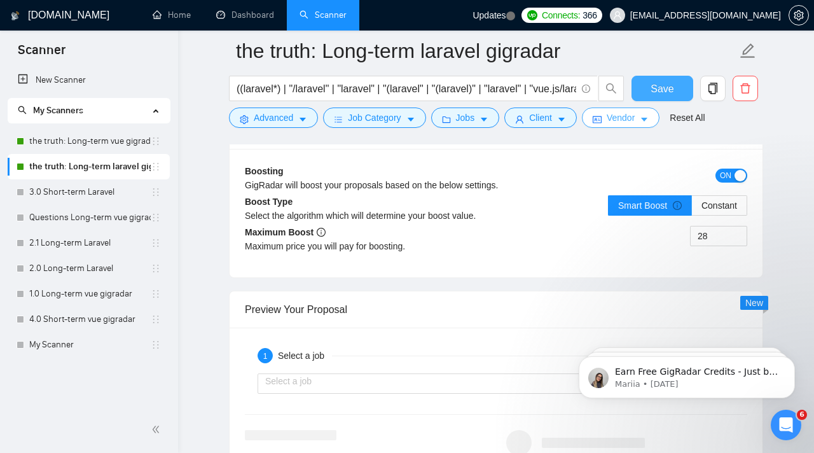
scroll to position [2202, 0]
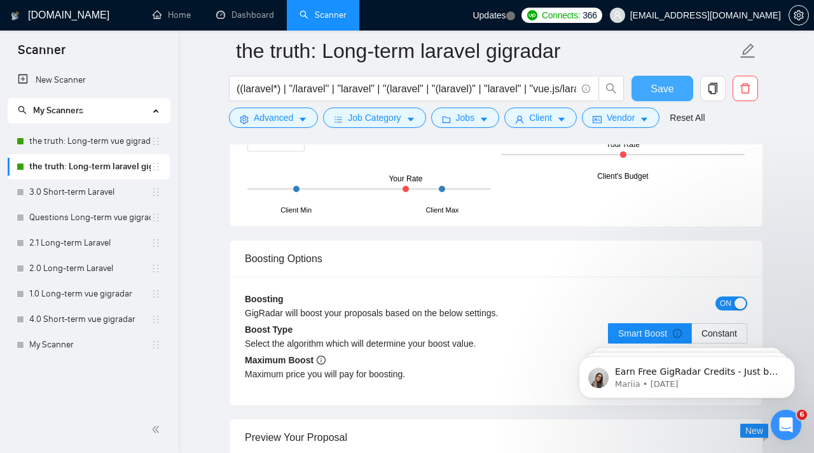
click at [664, 92] on span "Save" at bounding box center [661, 89] width 23 height 16
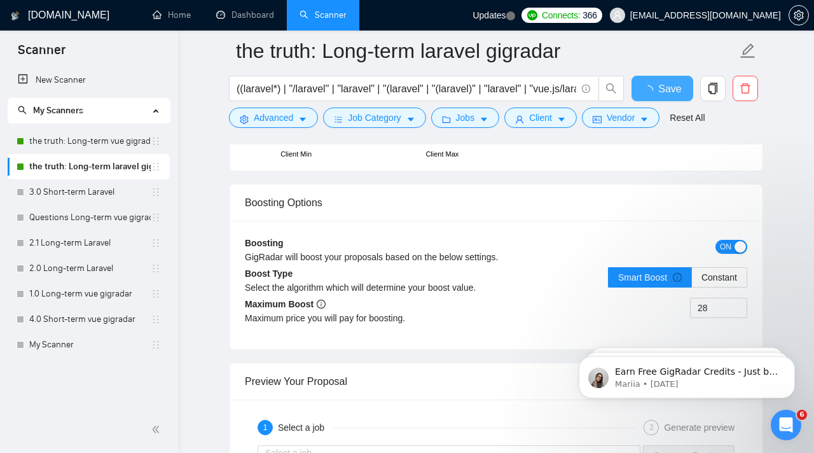
checkbox input "true"
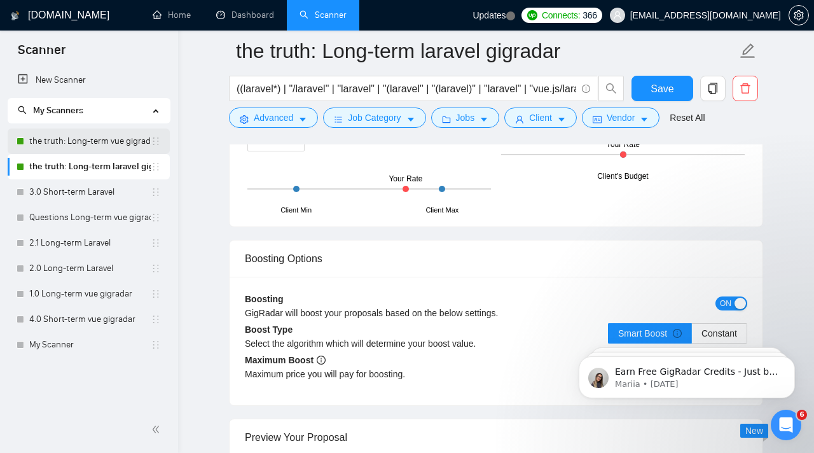
click at [83, 132] on link "the truth: Long-term vue gigradar" at bounding box center [89, 140] width 121 height 25
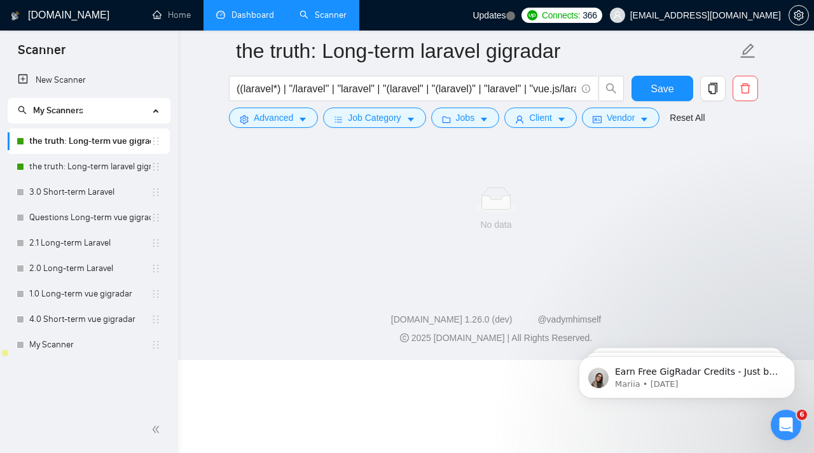
scroll to position [11, 0]
